Goal: Find specific page/section: Find specific page/section

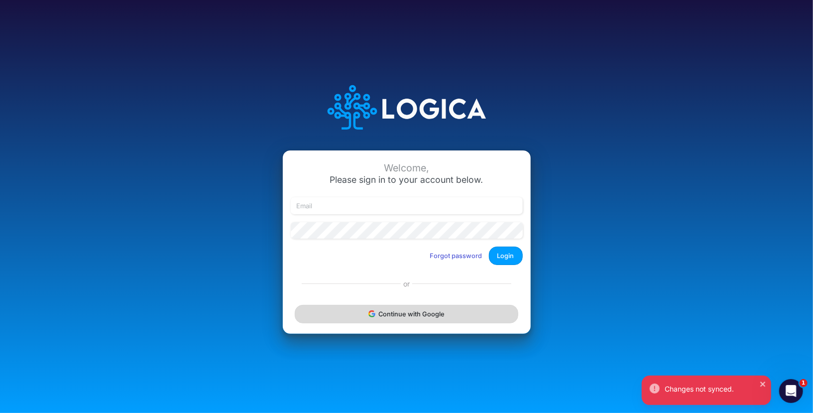
click at [405, 320] on button "Continue with Google" at bounding box center [406, 314] width 223 height 18
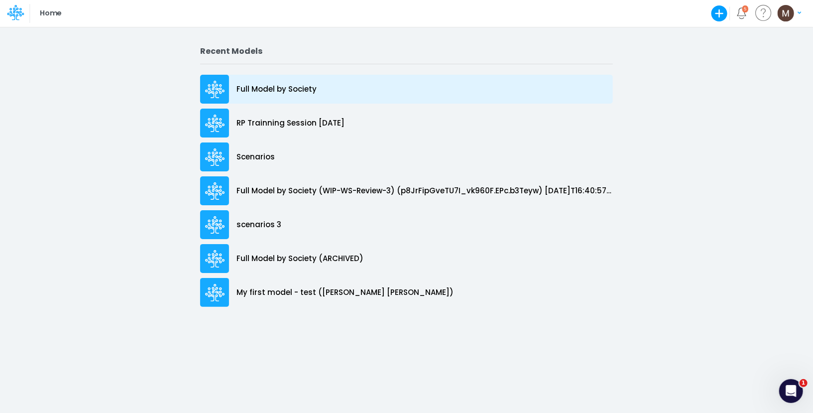
click at [288, 93] on p "Full Model by Society" at bounding box center [277, 89] width 80 height 11
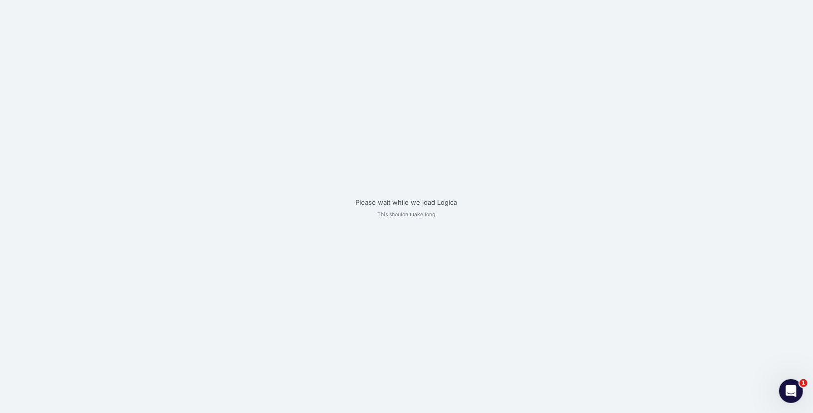
click at [288, 93] on div "Please wait while we load Logica This shouldn't take long" at bounding box center [406, 206] width 813 height 413
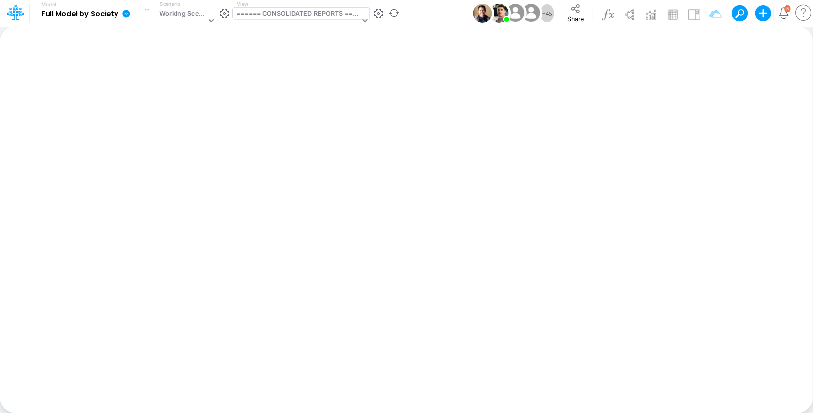
click at [303, 17] on div "====== CONSOLIDATED REPORTS ======" at bounding box center [298, 14] width 123 height 11
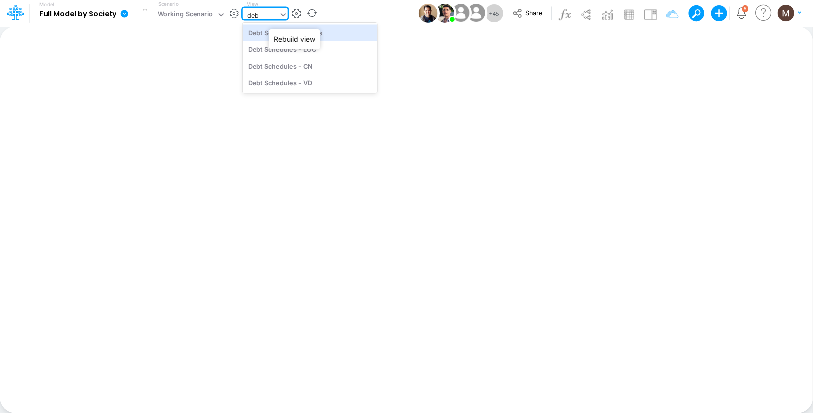
type input "debt"
click at [313, 39] on div "Debt Schedules - Loans" at bounding box center [310, 32] width 134 height 16
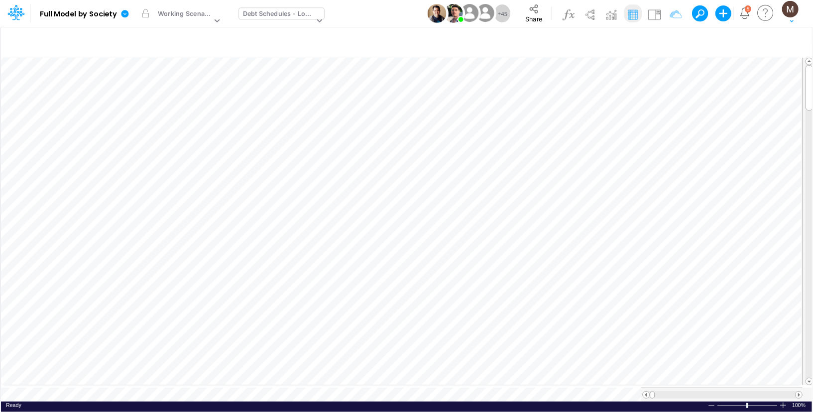
scroll to position [4, 0]
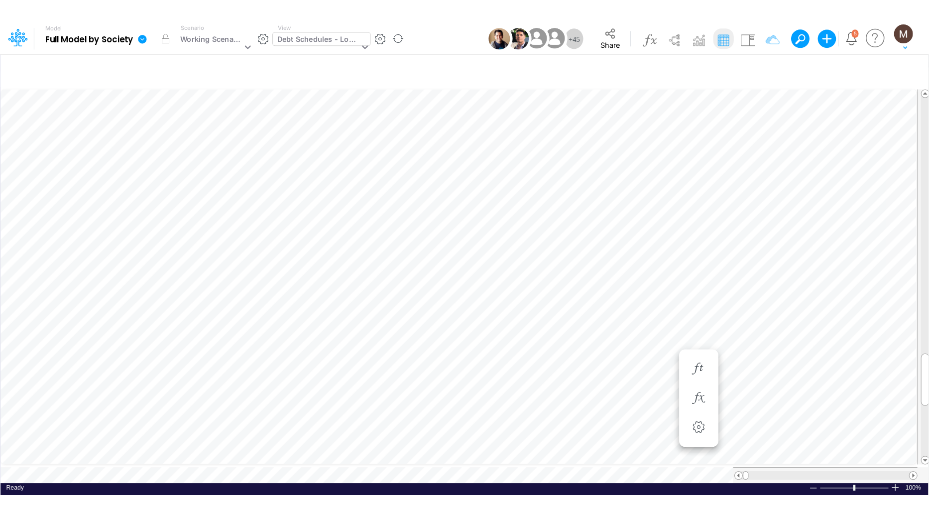
scroll to position [5, 1]
